Goal: Transaction & Acquisition: Subscribe to service/newsletter

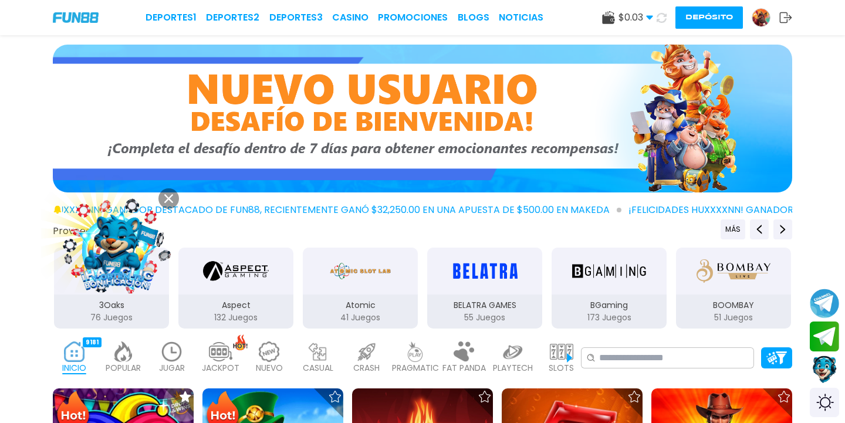
click at [825, 110] on div at bounding box center [422, 121] width 845 height 153
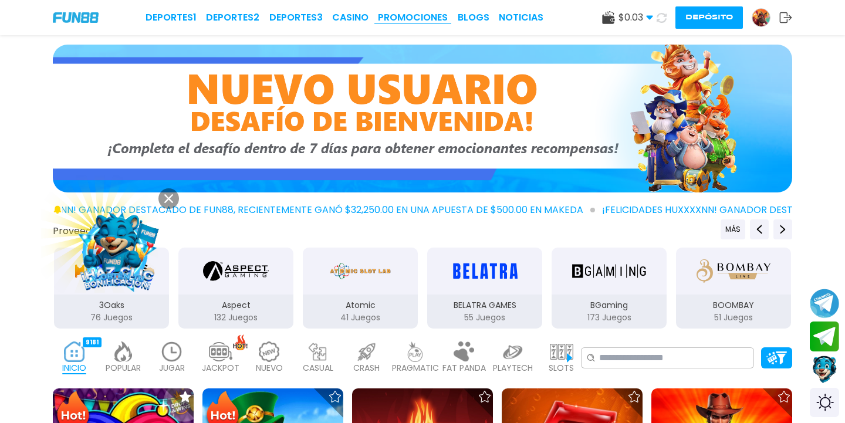
click at [392, 24] on link "Promociones" at bounding box center [413, 18] width 70 height 14
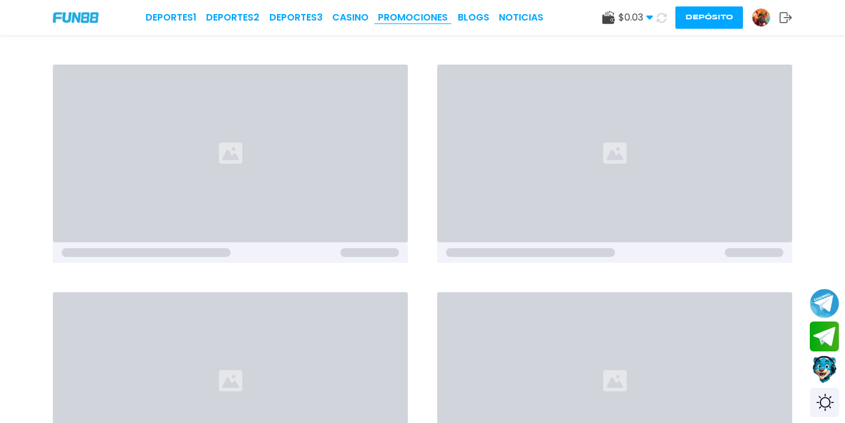
click at [396, 18] on link "Promociones" at bounding box center [413, 18] width 70 height 14
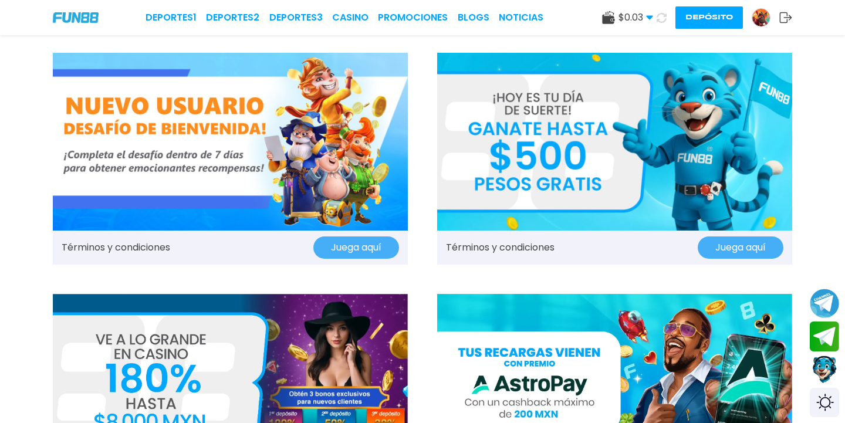
scroll to position [16, 0]
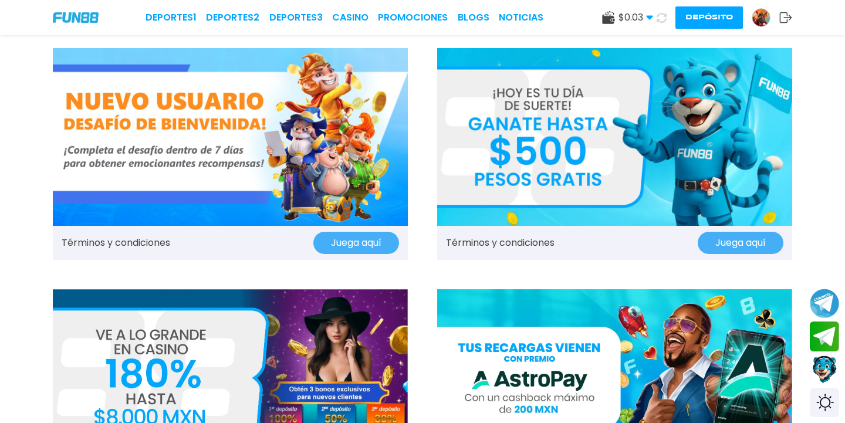
click at [326, 198] on img at bounding box center [230, 137] width 355 height 178
